Goal: Information Seeking & Learning: Learn about a topic

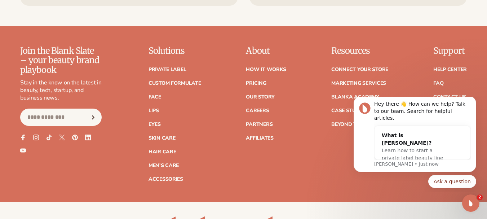
scroll to position [2876, 0]
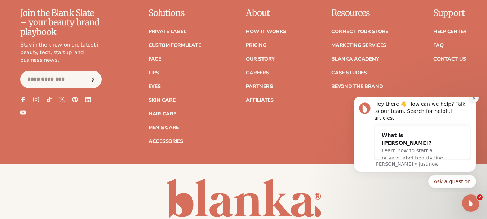
click at [473, 100] on icon "Dismiss notification" at bounding box center [475, 98] width 4 height 4
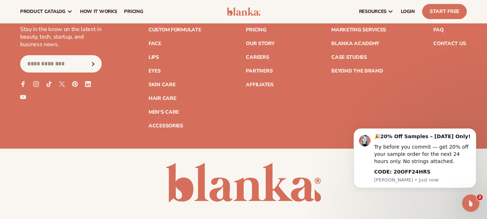
scroll to position [2840, 0]
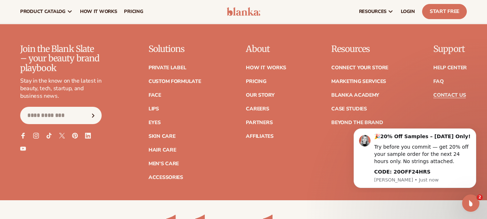
click at [453, 93] on link "Contact Us" at bounding box center [450, 95] width 32 height 5
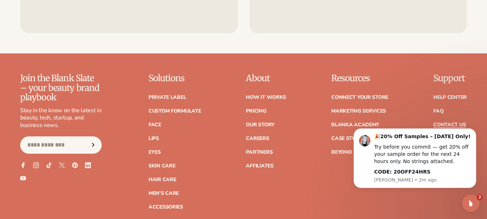
scroll to position [397, 0]
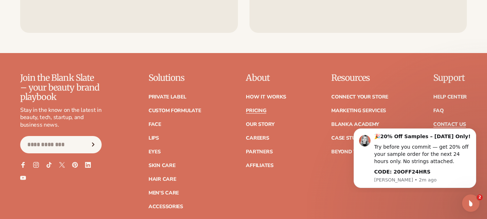
click at [260, 109] on link "Pricing" at bounding box center [256, 110] width 20 height 5
